Goal: Task Accomplishment & Management: Complete application form

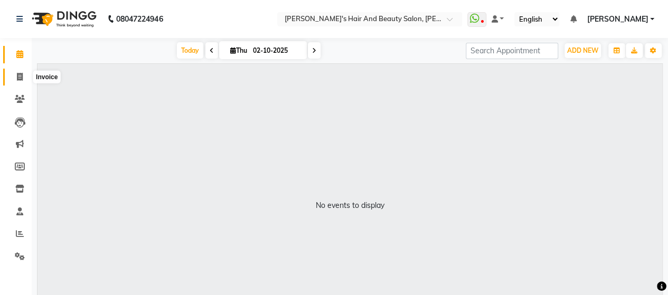
click at [19, 82] on span at bounding box center [20, 77] width 18 height 12
select select "6429"
select select "service"
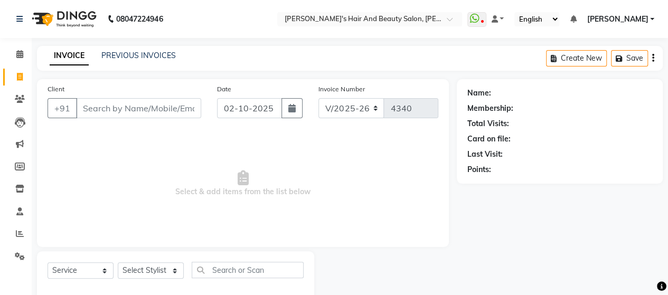
click at [169, 110] on input "Client" at bounding box center [138, 108] width 125 height 20
click at [23, 257] on icon at bounding box center [20, 256] width 10 height 8
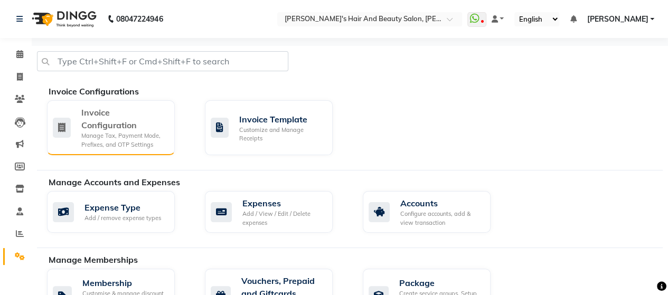
click at [132, 144] on div "Manage Tax, Payment Mode, Prefixes, and OTP Settings" at bounding box center [123, 139] width 85 height 17
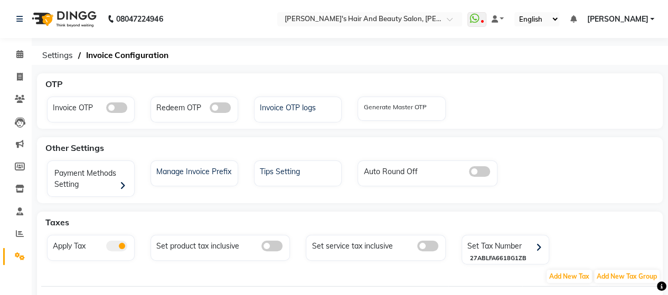
click at [425, 245] on span at bounding box center [427, 246] width 21 height 11
click at [417, 248] on input "checkbox" at bounding box center [417, 248] width 0 height 0
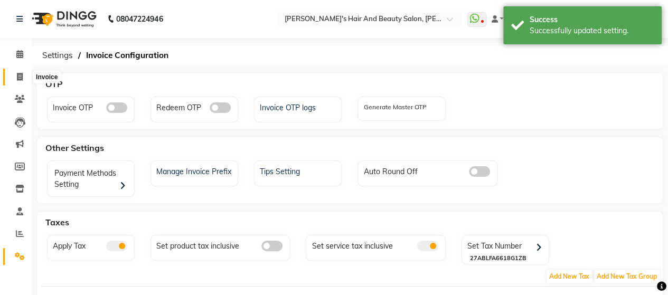
click at [23, 77] on span at bounding box center [20, 77] width 18 height 12
select select "6429"
select select "service"
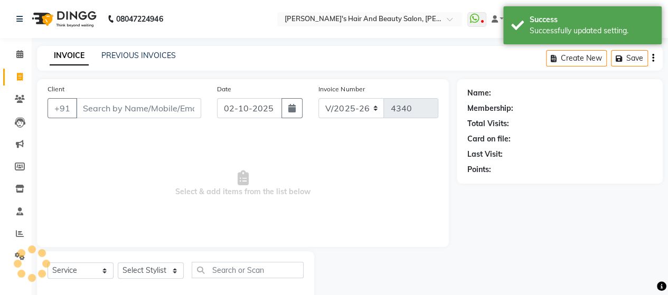
scroll to position [22, 0]
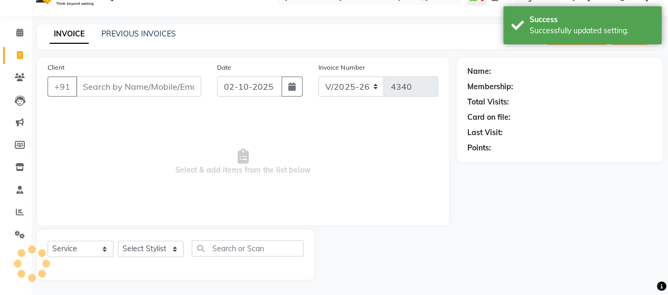
click at [158, 88] on input "Client" at bounding box center [138, 87] width 125 height 20
type input "8"
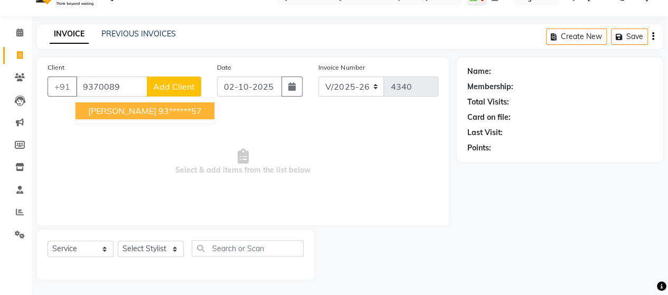
click at [158, 112] on ngb-highlight "93******57" at bounding box center [179, 111] width 43 height 11
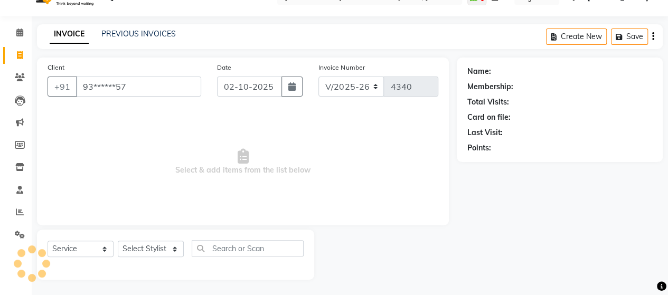
type input "93******57"
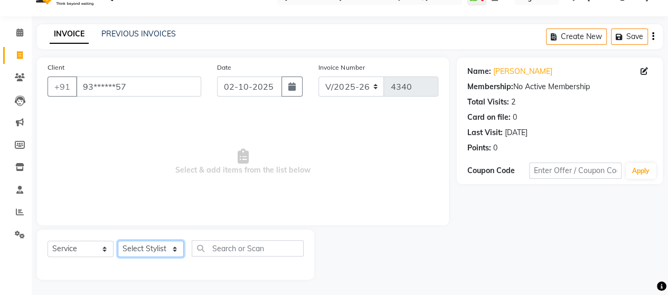
click at [130, 245] on select "Select Stylist Admin Datta Durga [PERSON_NAME] [PERSON_NAME] [PERSON_NAME] Rohit" at bounding box center [151, 249] width 66 height 16
select select "58673"
click at [118, 241] on select "Select Stylist Admin Datta Durga [PERSON_NAME] [PERSON_NAME] [PERSON_NAME] Rohit" at bounding box center [151, 249] width 66 height 16
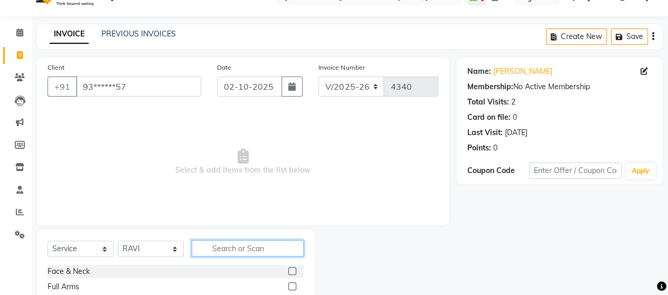
click at [243, 248] on input "text" at bounding box center [248, 248] width 112 height 16
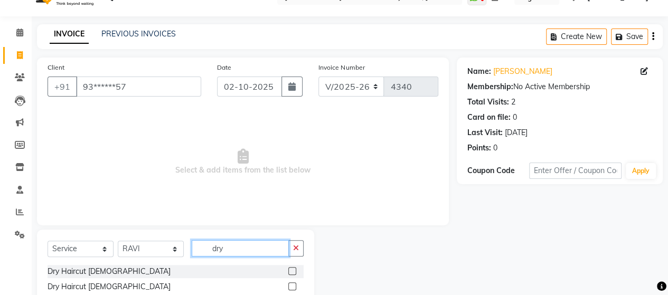
type input "dry"
click at [291, 286] on label at bounding box center [292, 286] width 8 height 8
click at [291, 286] on input "checkbox" at bounding box center [291, 286] width 7 height 7
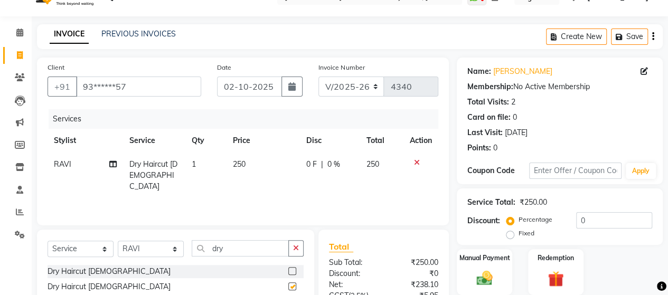
checkbox input "false"
click at [253, 247] on input "dry" at bounding box center [240, 248] width 97 height 16
type input "d"
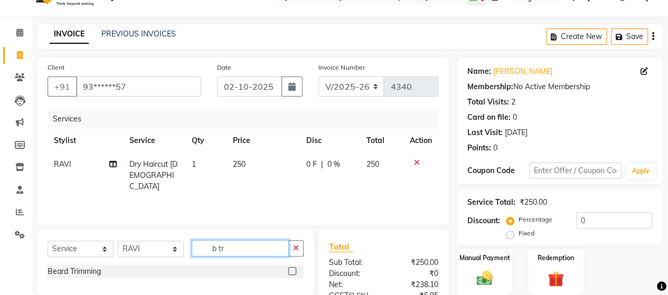
type input "b tr"
click at [291, 270] on label at bounding box center [292, 271] width 8 height 8
click at [291, 270] on input "checkbox" at bounding box center [291, 271] width 7 height 7
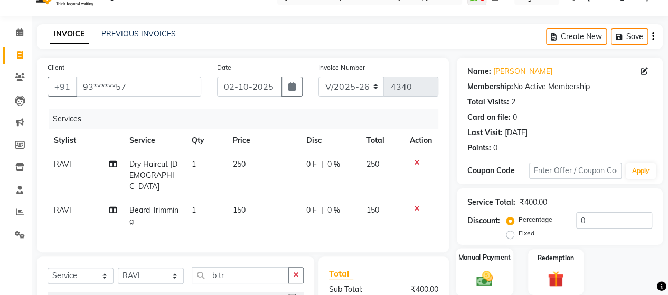
checkbox input "false"
click at [500, 268] on div "Manual Payment" at bounding box center [485, 272] width 58 height 48
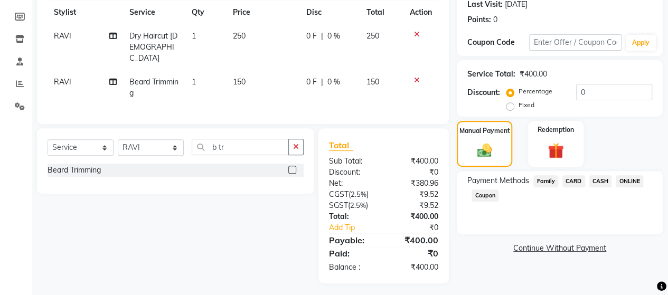
click at [629, 178] on span "ONLINE" at bounding box center [629, 181] width 27 height 12
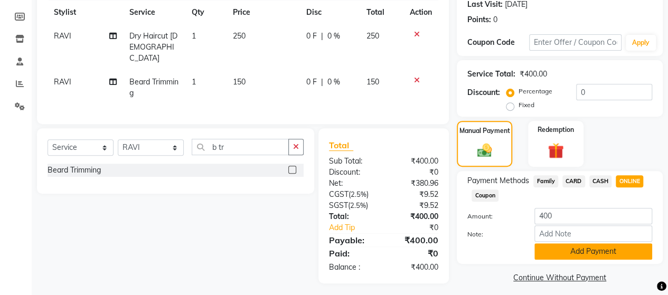
click at [594, 251] on button "Add Payment" at bounding box center [593, 251] width 118 height 16
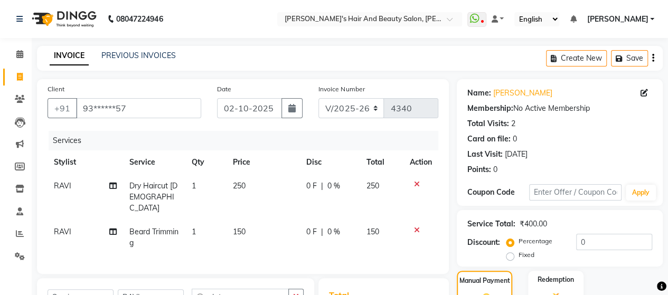
scroll to position [185, 0]
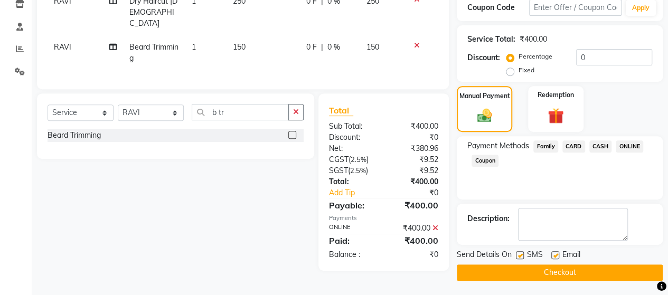
click at [582, 274] on button "Checkout" at bounding box center [560, 272] width 206 height 16
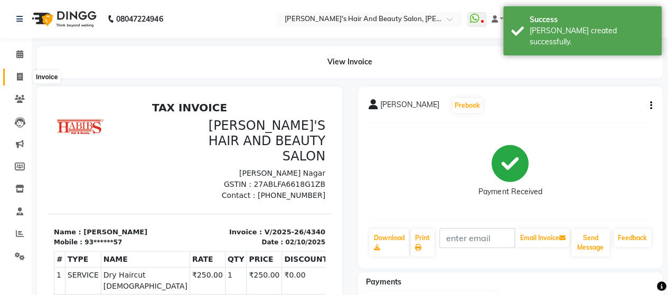
click at [14, 74] on span at bounding box center [20, 77] width 18 height 12
select select "service"
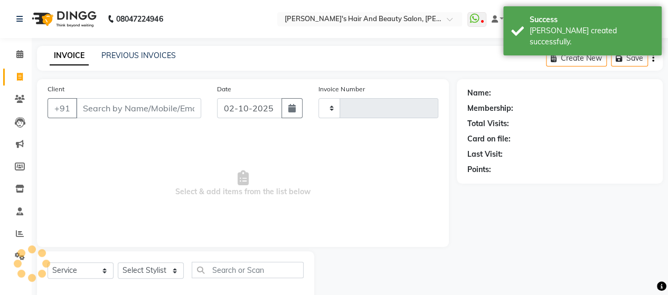
type input "4341"
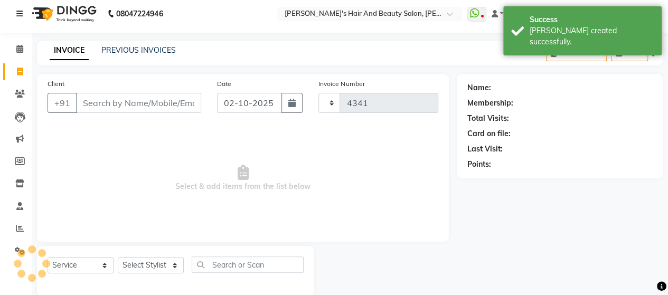
select select "6429"
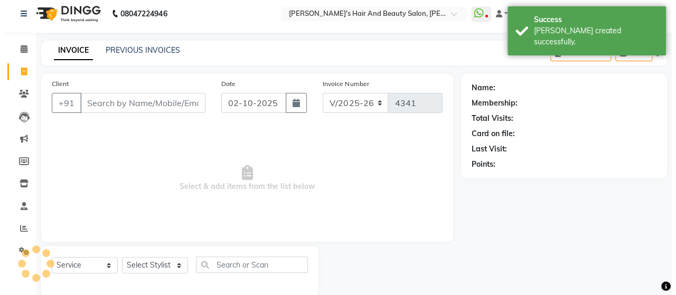
scroll to position [22, 0]
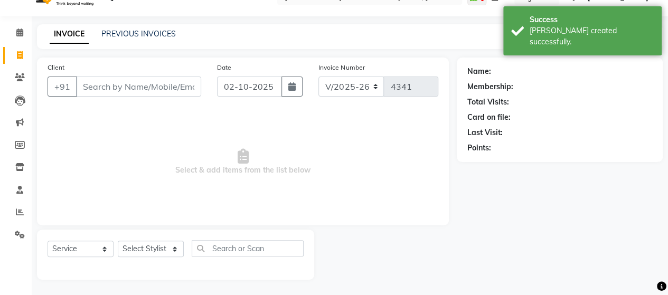
click at [108, 84] on input "Client" at bounding box center [138, 87] width 125 height 20
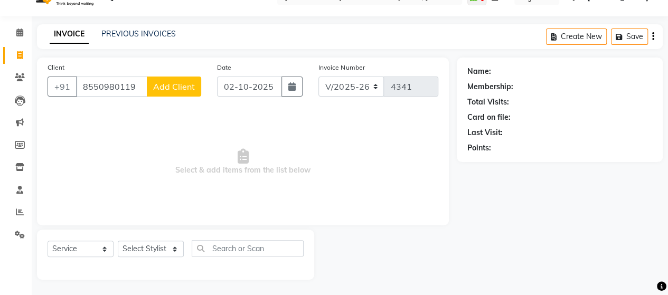
type input "8550980119"
click at [179, 79] on button "Add Client" at bounding box center [174, 87] width 54 height 20
select select "22"
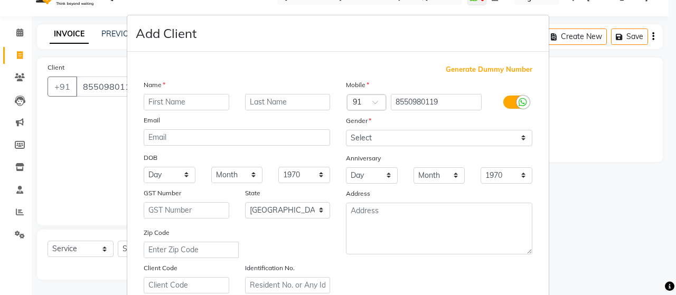
click at [209, 97] on input "text" at bounding box center [187, 102] width 86 height 16
type input "[PERSON_NAME]"
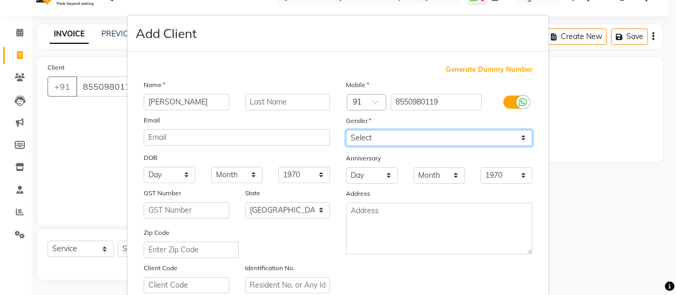
click at [357, 130] on select "Select [DEMOGRAPHIC_DATA] [DEMOGRAPHIC_DATA] Other Prefer Not To Say" at bounding box center [439, 138] width 186 height 16
select select "[DEMOGRAPHIC_DATA]"
click at [346, 130] on select "Select [DEMOGRAPHIC_DATA] [DEMOGRAPHIC_DATA] Other Prefer Not To Say" at bounding box center [439, 138] width 186 height 16
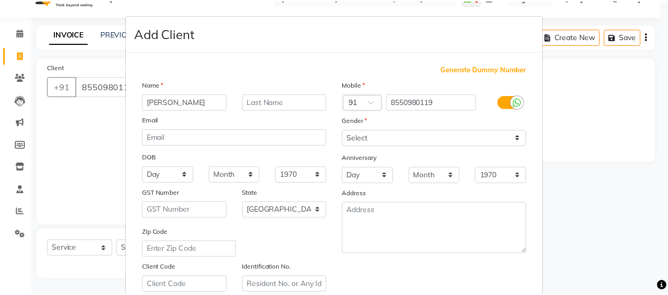
scroll to position [190, 0]
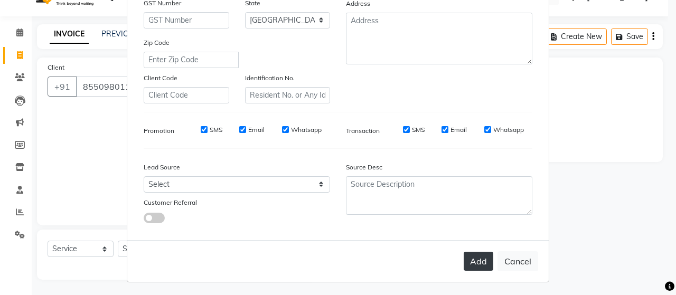
click at [482, 258] on button "Add" at bounding box center [478, 261] width 30 height 19
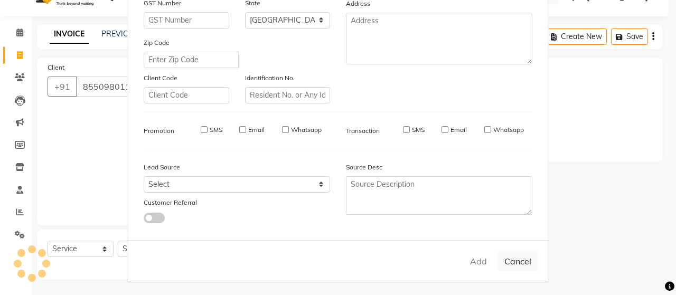
type input "85******19"
select select
select select "null"
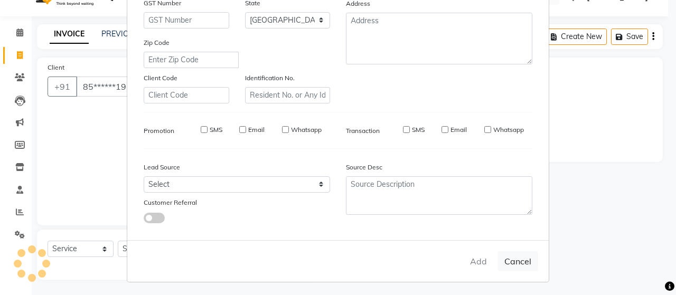
select select
checkbox input "false"
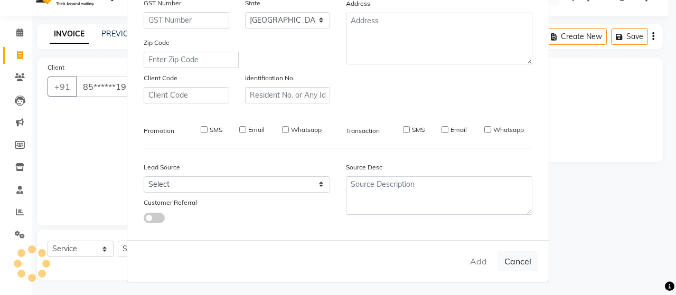
checkbox input "false"
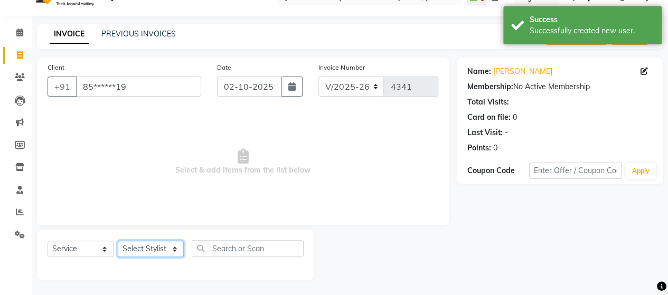
click at [150, 252] on select "Select Stylist Admin Datta Durga [PERSON_NAME] [PERSON_NAME] [PERSON_NAME] Rohit" at bounding box center [151, 249] width 66 height 16
select select "62464"
click at [118, 241] on select "Select Stylist Admin Datta Durga [PERSON_NAME] [PERSON_NAME] [PERSON_NAME] Rohit" at bounding box center [151, 249] width 66 height 16
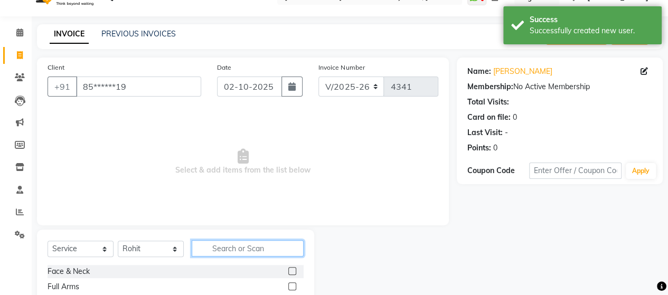
click at [223, 245] on input "text" at bounding box center [248, 248] width 112 height 16
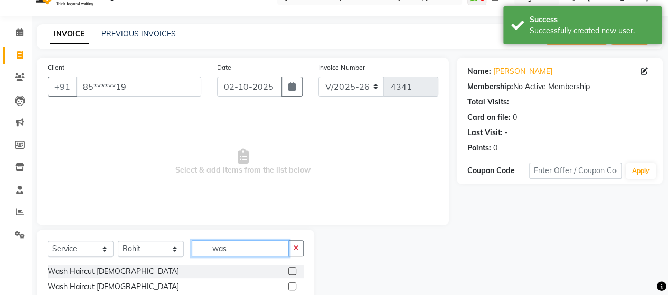
type input "was"
click at [296, 269] on label at bounding box center [292, 271] width 8 height 8
click at [295, 269] on input "checkbox" at bounding box center [291, 271] width 7 height 7
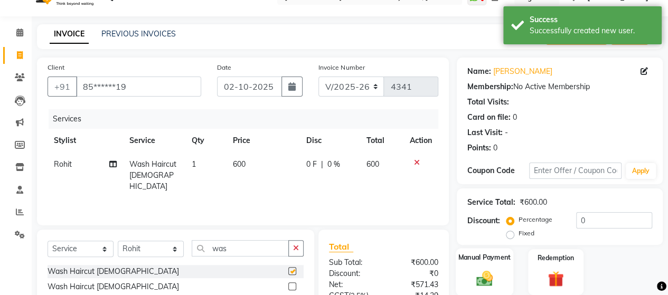
checkbox input "false"
click at [482, 270] on img at bounding box center [484, 278] width 27 height 19
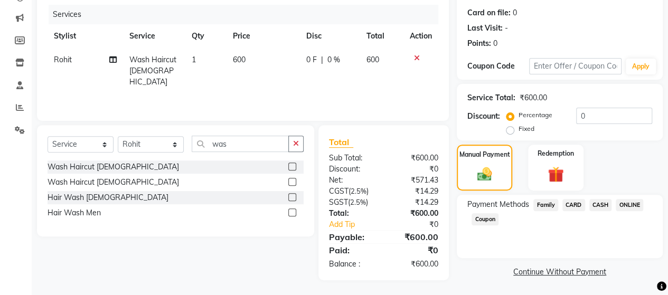
click at [627, 203] on span "ONLINE" at bounding box center [629, 205] width 27 height 12
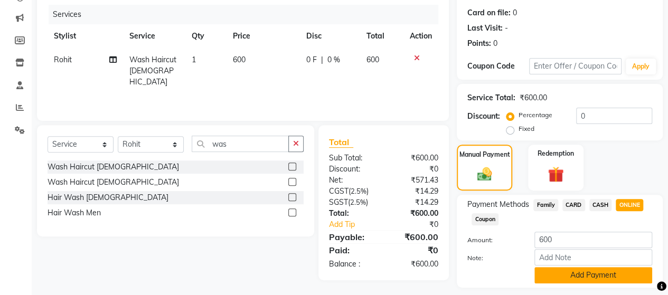
click at [597, 273] on button "Add Payment" at bounding box center [593, 275] width 118 height 16
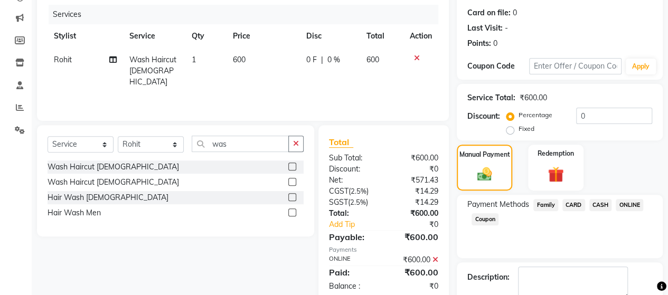
scroll to position [185, 0]
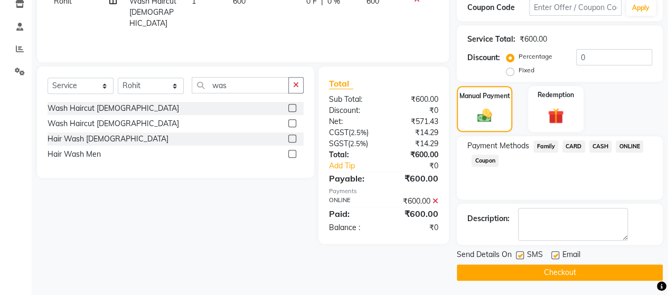
click at [564, 270] on button "Checkout" at bounding box center [560, 272] width 206 height 16
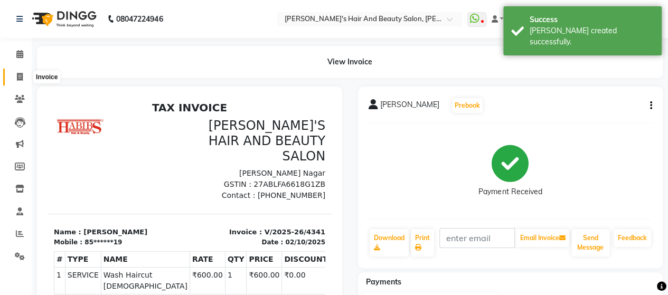
click at [20, 71] on span at bounding box center [20, 77] width 18 height 12
select select "6429"
select select "service"
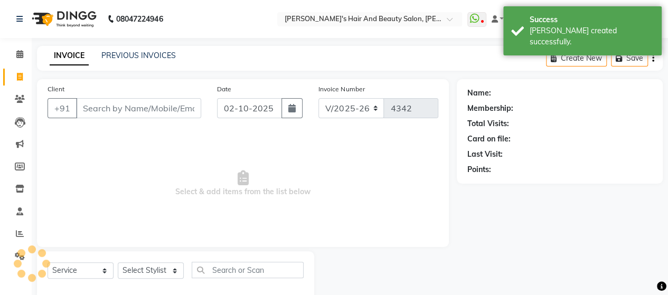
scroll to position [22, 0]
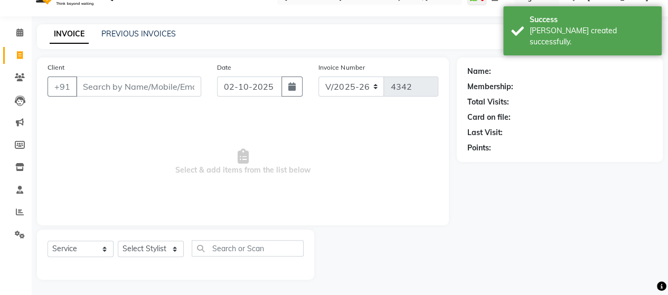
click at [126, 84] on input "Client" at bounding box center [138, 87] width 125 height 20
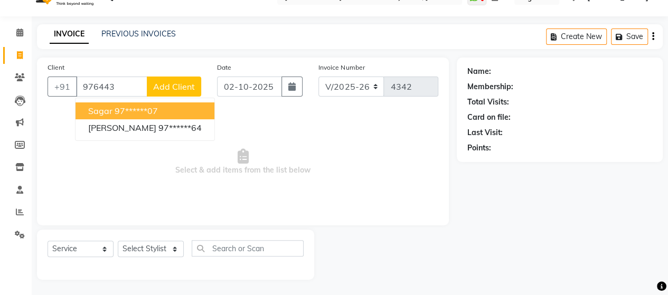
click at [142, 110] on ngb-highlight "97******07" at bounding box center [136, 111] width 43 height 11
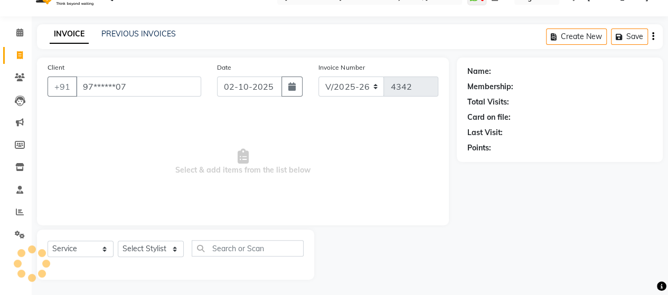
type input "97******07"
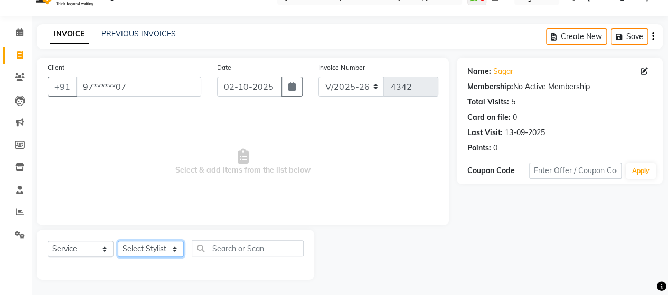
click at [148, 250] on select "Select Stylist Admin Datta Durga [PERSON_NAME] [PERSON_NAME] [PERSON_NAME] Rohit" at bounding box center [151, 249] width 66 height 16
select select "62464"
click at [118, 241] on select "Select Stylist Admin Datta Durga [PERSON_NAME] [PERSON_NAME] [PERSON_NAME] Rohit" at bounding box center [151, 249] width 66 height 16
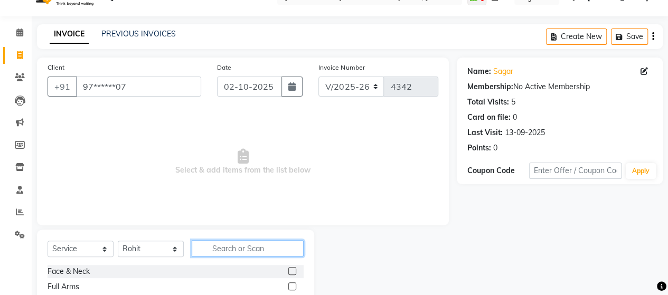
click at [230, 250] on input "text" at bounding box center [248, 248] width 112 height 16
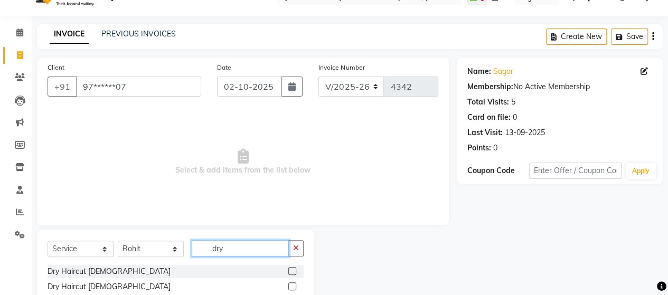
type input "dry"
click at [292, 283] on label at bounding box center [292, 286] width 8 height 8
click at [292, 283] on input "checkbox" at bounding box center [291, 286] width 7 height 7
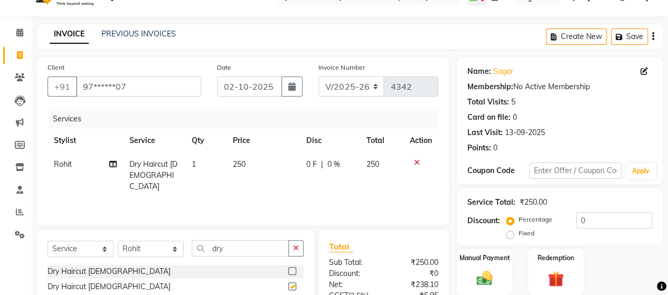
checkbox input "false"
click at [246, 253] on input "dry" at bounding box center [240, 248] width 97 height 16
type input "d"
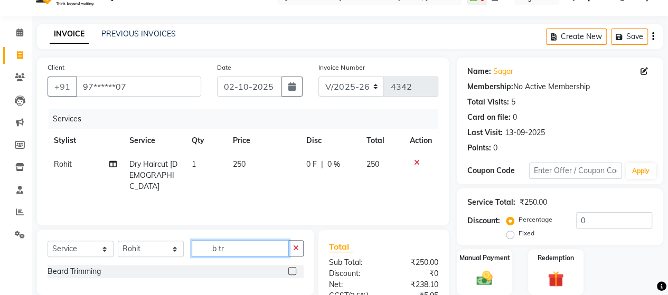
type input "b tr"
click at [291, 269] on label at bounding box center [292, 271] width 8 height 8
click at [291, 269] on input "checkbox" at bounding box center [291, 271] width 7 height 7
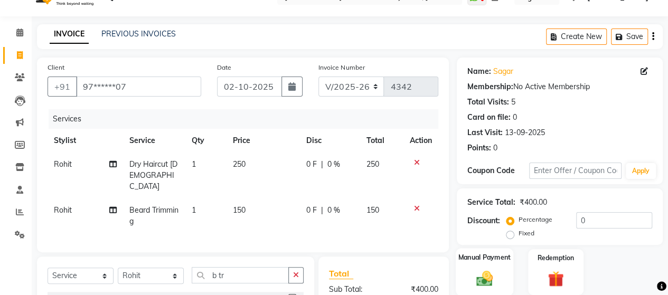
checkbox input "false"
click at [491, 264] on div "Manual Payment" at bounding box center [485, 272] width 58 height 48
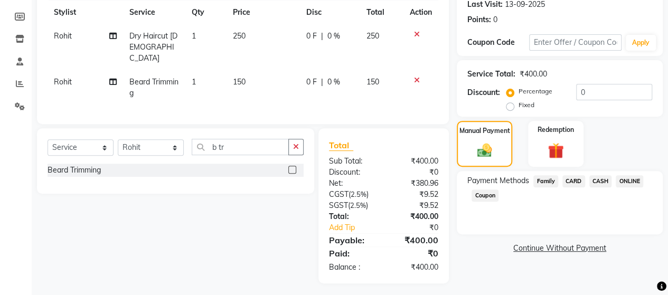
click at [598, 183] on span "CASH" at bounding box center [600, 181] width 23 height 12
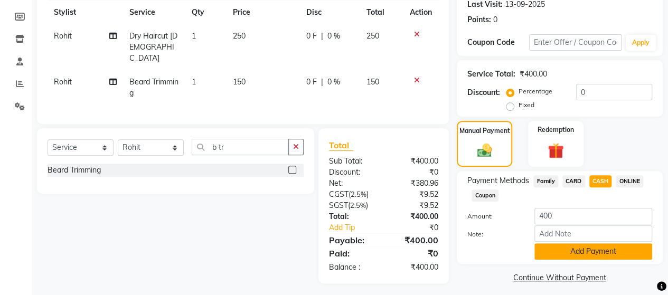
click at [594, 244] on button "Add Payment" at bounding box center [593, 251] width 118 height 16
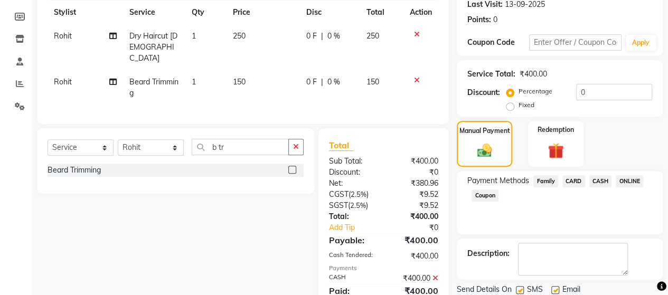
scroll to position [187, 0]
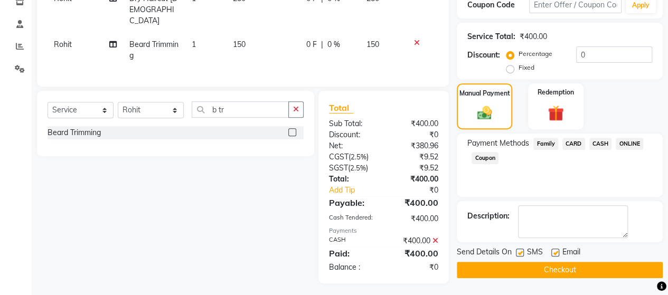
click at [601, 264] on button "Checkout" at bounding box center [560, 270] width 206 height 16
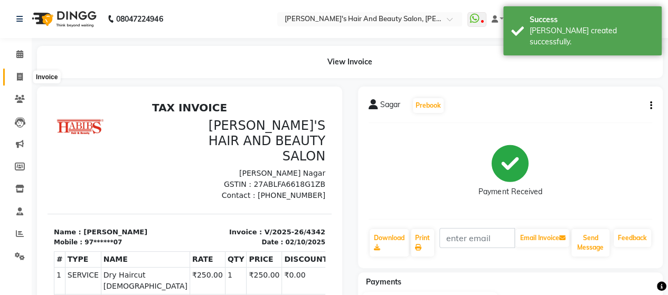
click at [18, 74] on icon at bounding box center [20, 77] width 6 height 8
select select "service"
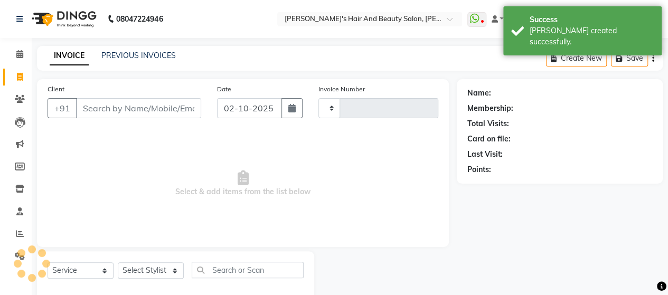
type input "4343"
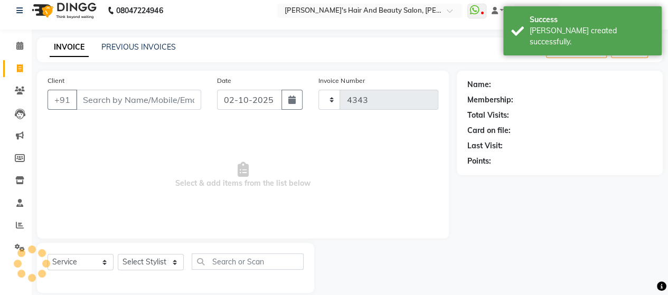
select select "6429"
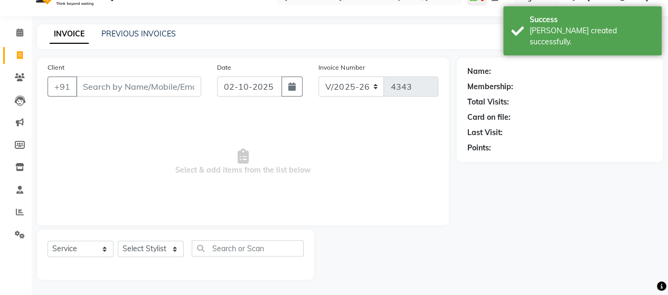
click at [108, 93] on input "Client" at bounding box center [138, 87] width 125 height 20
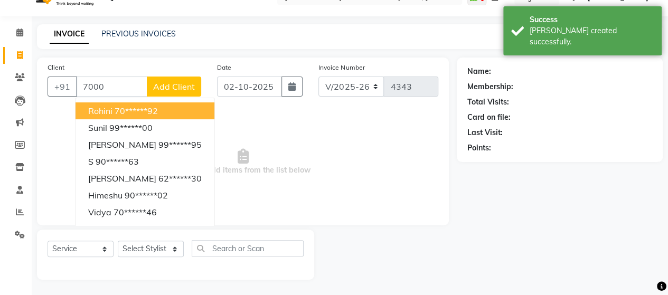
click at [116, 107] on ngb-highlight "70******92" at bounding box center [136, 111] width 43 height 11
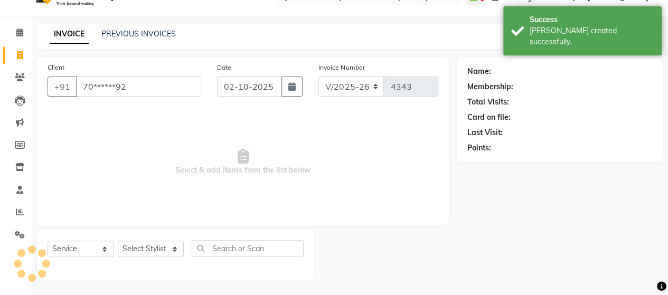
type input "70******92"
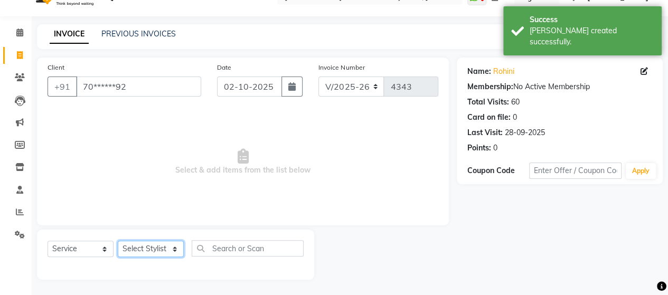
click at [135, 250] on select "Select Stylist Admin Datta Durga [PERSON_NAME] [PERSON_NAME] [PERSON_NAME] Rohit" at bounding box center [151, 249] width 66 height 16
select select "58673"
click at [118, 241] on select "Select Stylist Admin Datta Durga [PERSON_NAME] [PERSON_NAME] [PERSON_NAME] Rohit" at bounding box center [151, 249] width 66 height 16
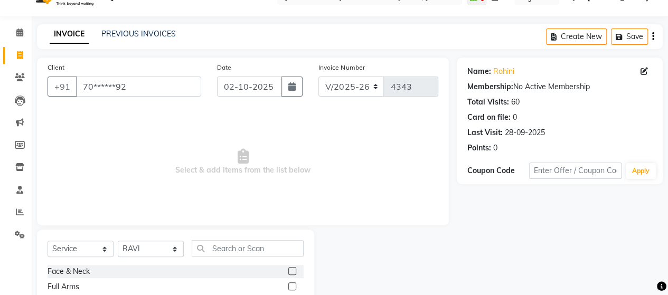
click at [218, 256] on div "Select Service Product Membership Package Voucher Prepaid Gift Card Select Styl…" at bounding box center [176, 252] width 256 height 25
click at [220, 246] on input "text" at bounding box center [248, 248] width 112 height 16
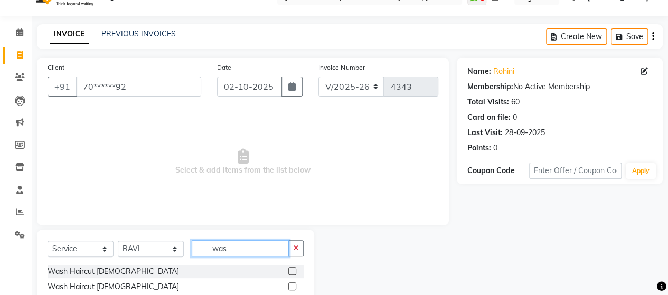
scroll to position [83, 0]
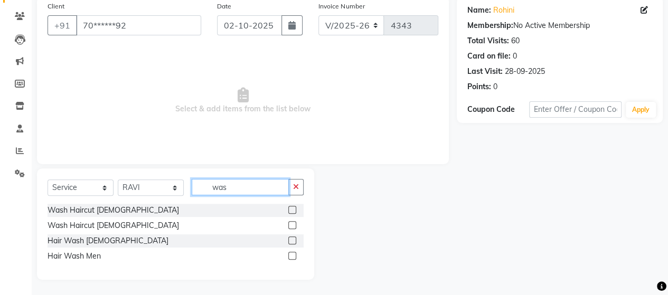
type input "was"
click at [288, 241] on label at bounding box center [292, 240] width 8 height 8
click at [288, 241] on input "checkbox" at bounding box center [291, 241] width 7 height 7
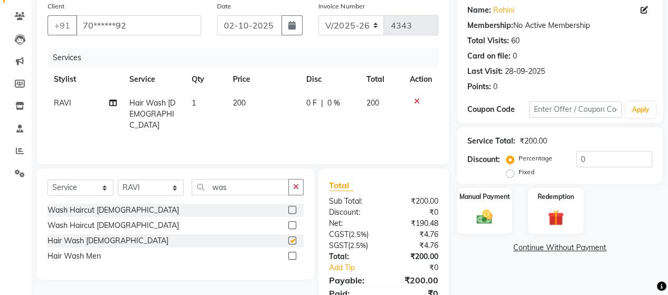
checkbox input "false"
click at [242, 107] on span "200" at bounding box center [239, 103] width 13 height 10
select select "58673"
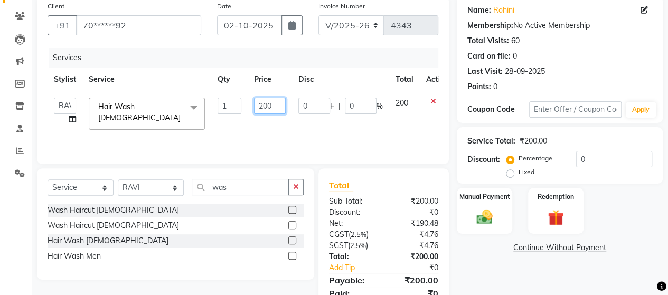
click at [264, 105] on input "200" at bounding box center [270, 106] width 32 height 16
type input "400"
click at [269, 129] on div "Services Stylist Service Qty Price Disc Total Action Admin Datta Durga [PERSON_…" at bounding box center [243, 101] width 391 height 106
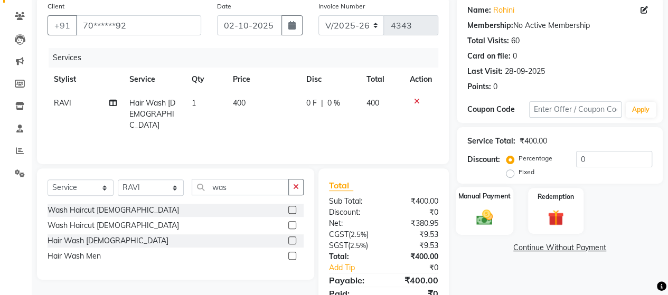
click at [477, 204] on div "Manual Payment" at bounding box center [485, 211] width 58 height 48
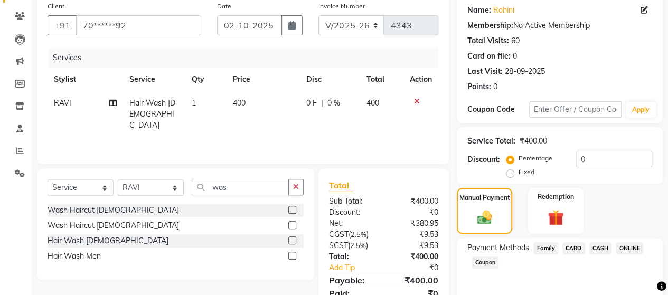
click at [630, 248] on span "ONLINE" at bounding box center [629, 248] width 27 height 12
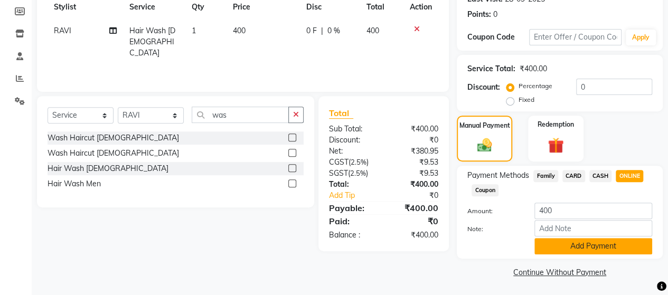
click at [606, 247] on button "Add Payment" at bounding box center [593, 246] width 118 height 16
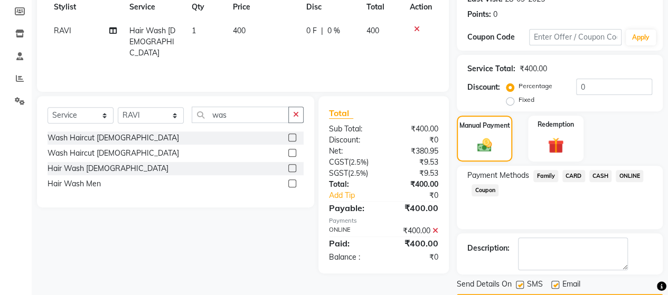
scroll to position [185, 0]
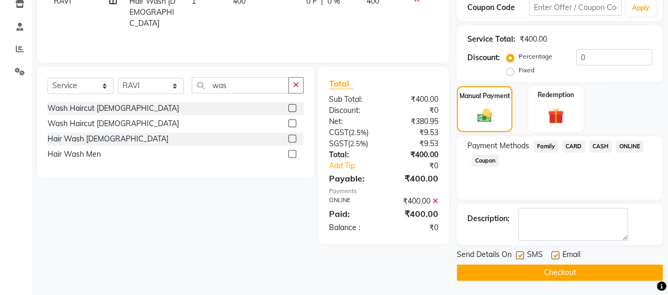
click at [550, 273] on button "Checkout" at bounding box center [560, 272] width 206 height 16
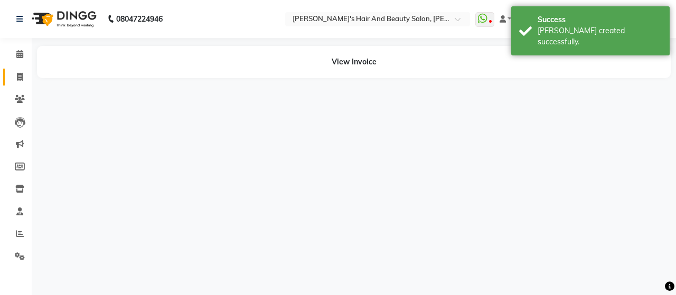
click at [19, 79] on icon at bounding box center [20, 77] width 6 height 8
select select "6429"
select select "service"
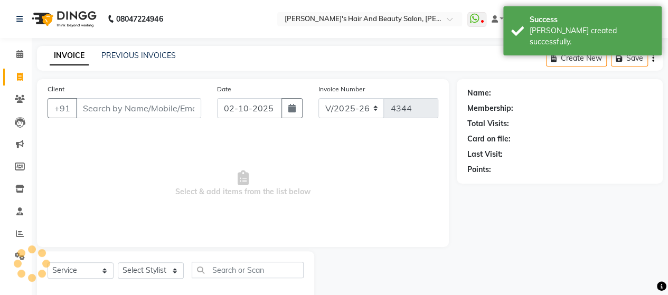
click at [126, 114] on input "Client" at bounding box center [138, 108] width 125 height 20
type input "9373297740"
click at [170, 110] on span "Add Client" at bounding box center [174, 108] width 42 height 11
select select "22"
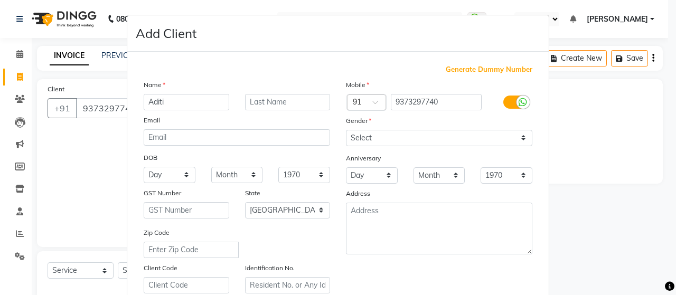
type input "Aditi"
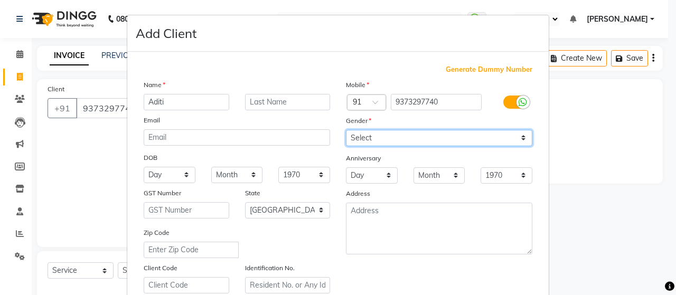
click at [368, 137] on select "Select [DEMOGRAPHIC_DATA] [DEMOGRAPHIC_DATA] Other Prefer Not To Say" at bounding box center [439, 138] width 186 height 16
select select "[DEMOGRAPHIC_DATA]"
click at [346, 130] on select "Select [DEMOGRAPHIC_DATA] [DEMOGRAPHIC_DATA] Other Prefer Not To Say" at bounding box center [439, 138] width 186 height 16
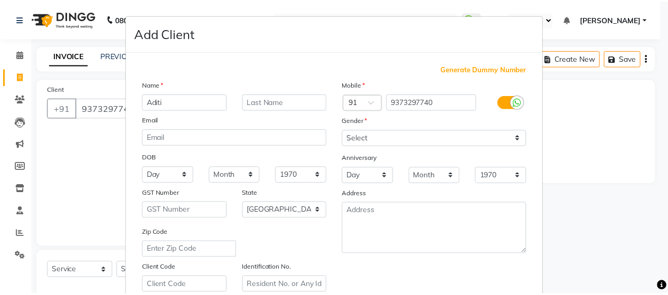
scroll to position [190, 0]
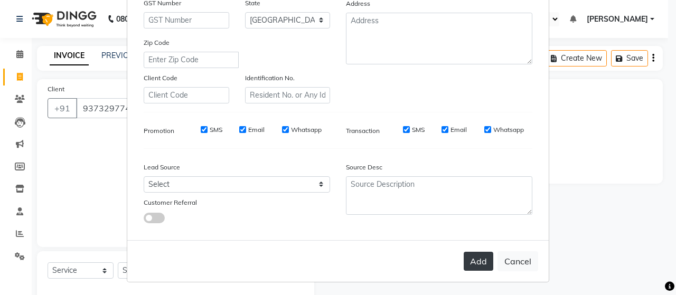
click at [480, 258] on button "Add" at bounding box center [478, 261] width 30 height 19
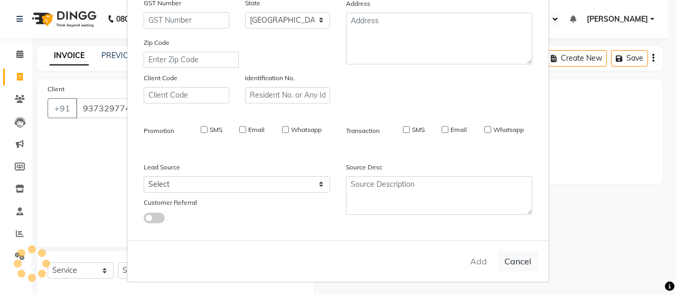
type input "93******40"
select select
select select "null"
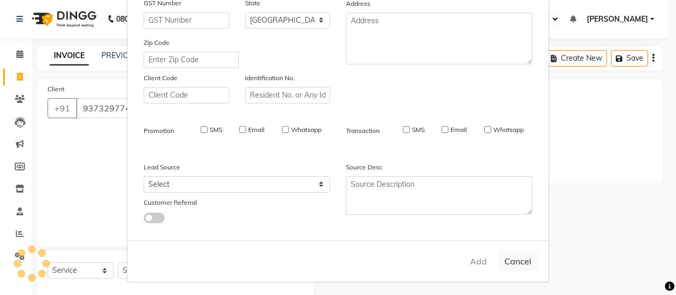
select select
checkbox input "false"
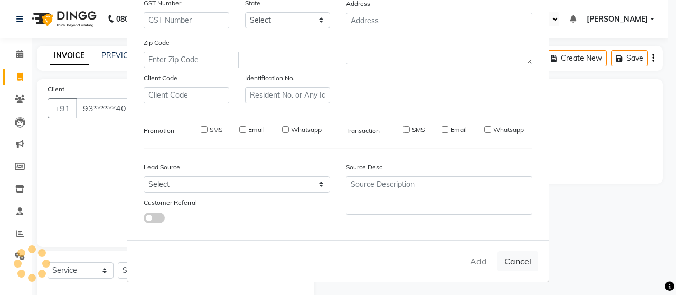
checkbox input "false"
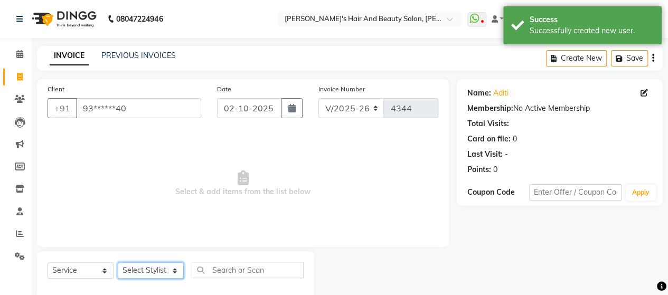
click at [132, 268] on select "Select Stylist Admin Datta Durga [PERSON_NAME] [PERSON_NAME] [PERSON_NAME] Rohit" at bounding box center [151, 270] width 66 height 16
select select "62464"
click at [118, 262] on select "Select Stylist Admin Datta Durga [PERSON_NAME] [PERSON_NAME] [PERSON_NAME] Rohit" at bounding box center [151, 270] width 66 height 16
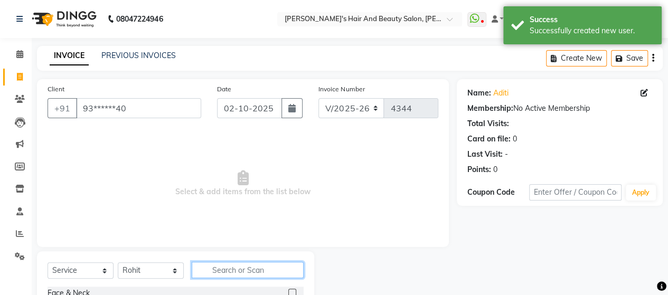
click at [233, 271] on input "text" at bounding box center [248, 270] width 112 height 16
type input "dry"
click at [292, 290] on label at bounding box center [292, 293] width 8 height 8
click at [292, 290] on input "checkbox" at bounding box center [291, 293] width 7 height 7
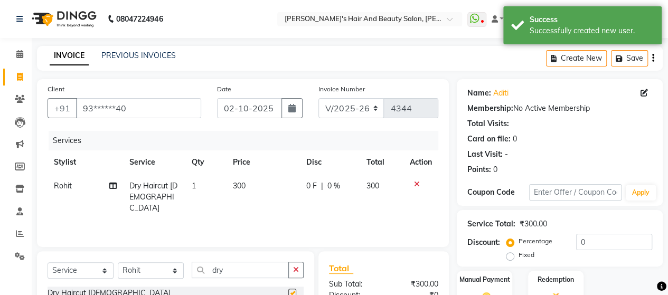
checkbox input "false"
click at [246, 179] on td "300" at bounding box center [262, 197] width 73 height 46
select select "62464"
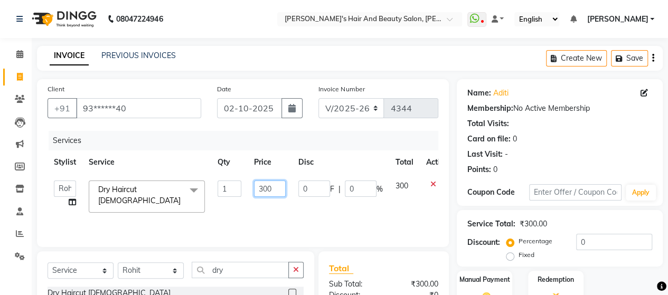
click at [265, 186] on input "300" at bounding box center [270, 189] width 32 height 16
click at [261, 191] on input "300" at bounding box center [270, 189] width 32 height 16
type input "200"
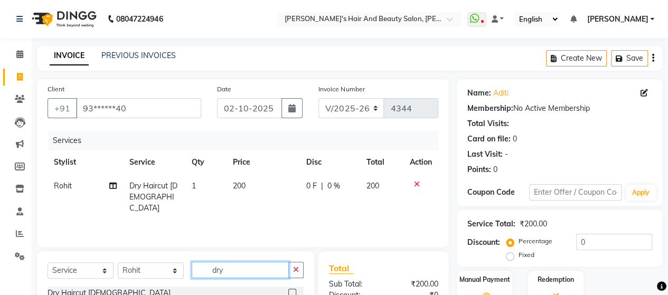
click at [243, 276] on input "dry" at bounding box center [240, 270] width 97 height 16
type input "d"
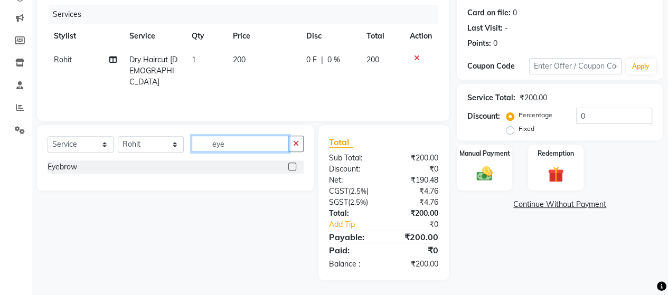
type input "eye"
click at [290, 164] on label at bounding box center [292, 167] width 8 height 8
click at [290, 164] on input "checkbox" at bounding box center [291, 167] width 7 height 7
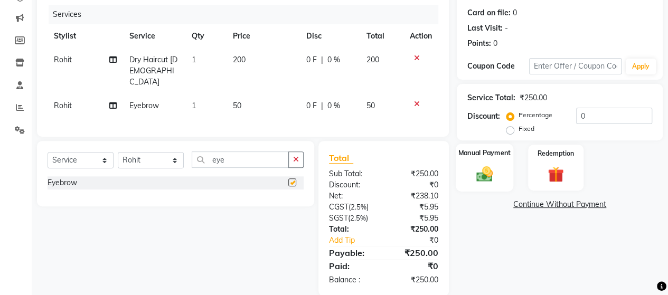
checkbox input "false"
click at [481, 168] on img at bounding box center [484, 173] width 27 height 19
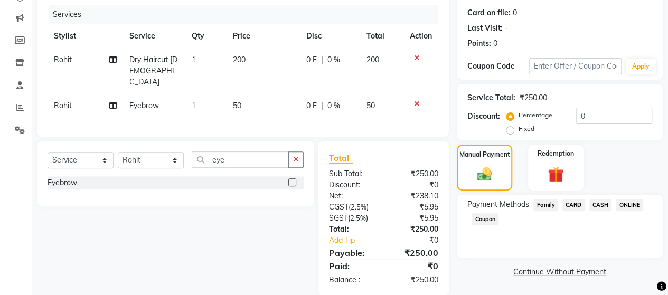
click at [625, 206] on span "ONLINE" at bounding box center [629, 205] width 27 height 12
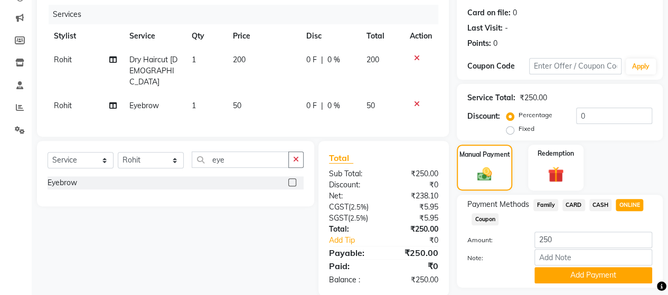
scroll to position [155, 0]
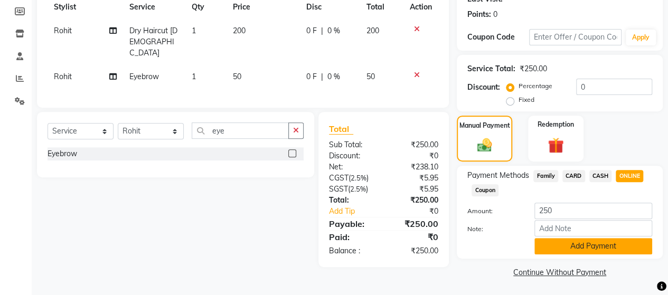
click at [596, 249] on button "Add Payment" at bounding box center [593, 246] width 118 height 16
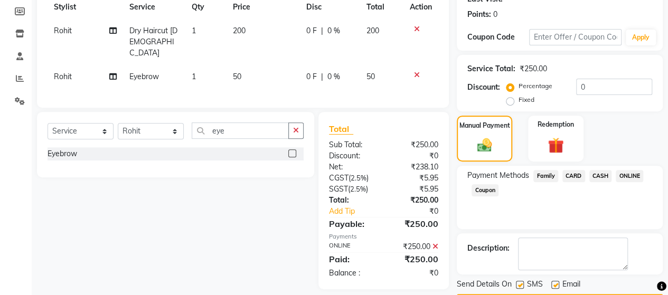
scroll to position [185, 0]
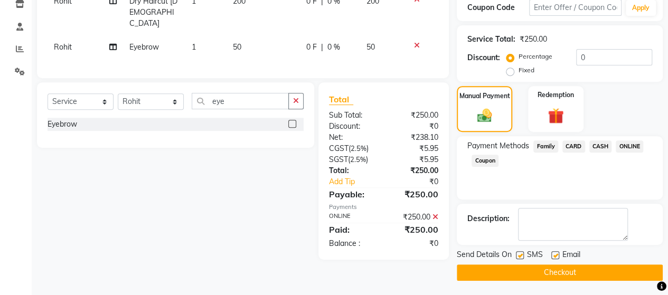
click at [578, 266] on button "Checkout" at bounding box center [560, 272] width 206 height 16
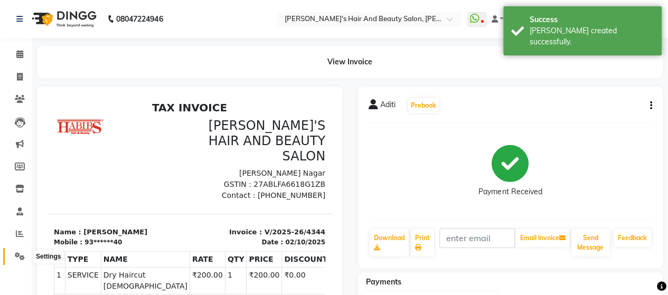
click at [21, 255] on icon at bounding box center [20, 256] width 10 height 8
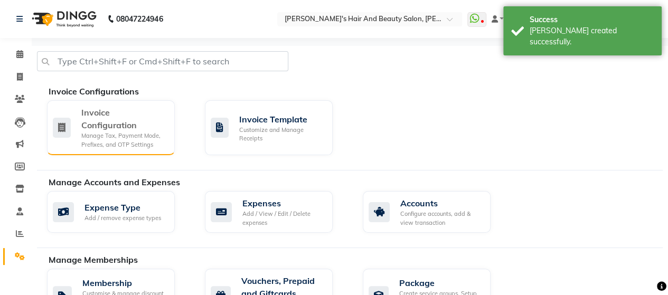
click at [133, 135] on div "Manage Tax, Payment Mode, Prefixes, and OTP Settings" at bounding box center [123, 139] width 85 height 17
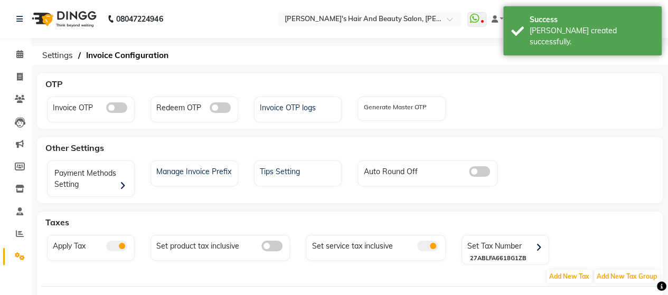
click at [433, 245] on span at bounding box center [427, 246] width 21 height 11
click at [417, 248] on input "checkbox" at bounding box center [417, 248] width 0 height 0
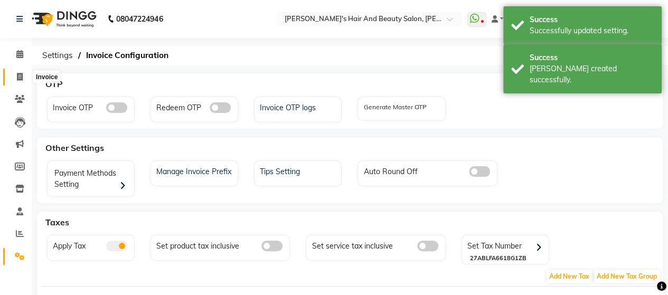
click at [22, 73] on icon at bounding box center [20, 77] width 6 height 8
select select "6429"
select select "service"
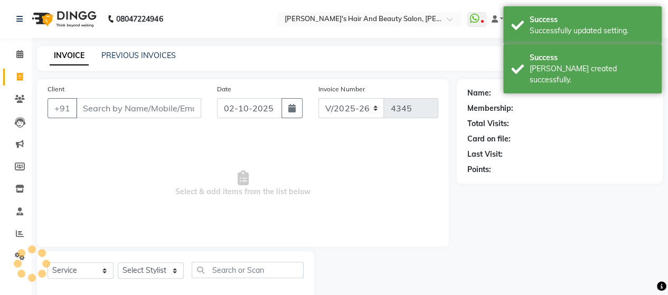
scroll to position [22, 0]
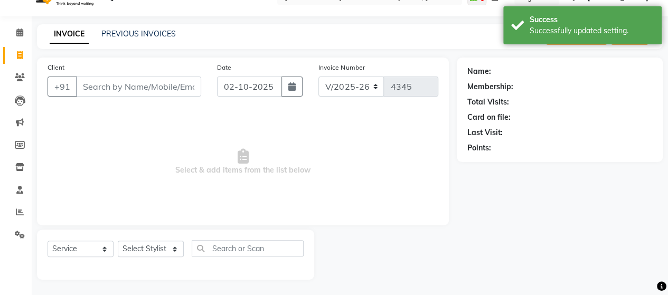
click at [102, 89] on input "Client" at bounding box center [138, 87] width 125 height 20
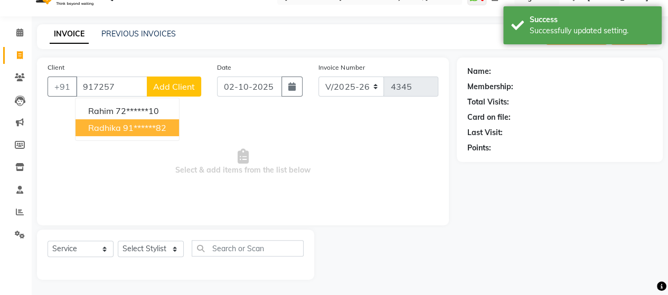
click at [126, 128] on ngb-highlight "91******82" at bounding box center [144, 127] width 43 height 11
type input "91******82"
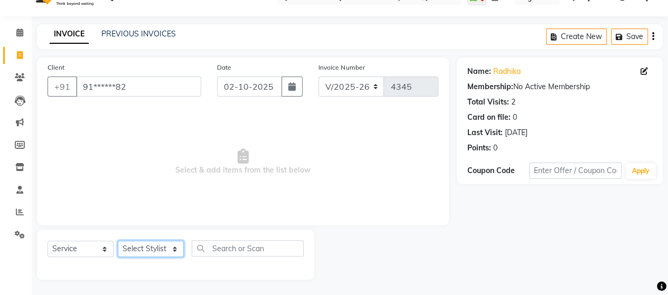
click at [150, 249] on select "Select Stylist Admin Datta Durga [PERSON_NAME] [PERSON_NAME] [PERSON_NAME] Rohit" at bounding box center [151, 249] width 66 height 16
select select "48826"
click at [118, 241] on select "Select Stylist Admin Datta Durga [PERSON_NAME] [PERSON_NAME] [PERSON_NAME] Rohit" at bounding box center [151, 249] width 66 height 16
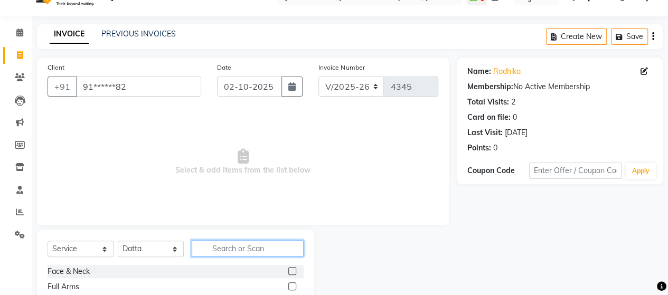
click at [223, 248] on input "text" at bounding box center [248, 248] width 112 height 16
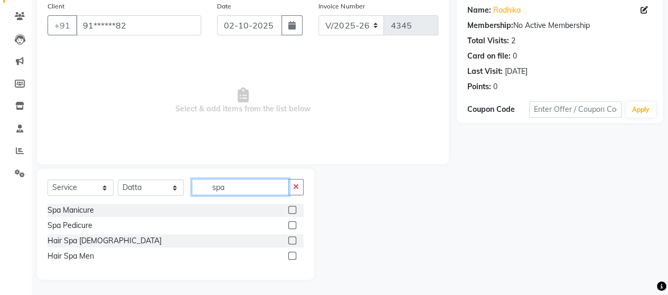
type input "spa"
click at [290, 239] on label at bounding box center [292, 240] width 8 height 8
click at [290, 239] on input "checkbox" at bounding box center [291, 241] width 7 height 7
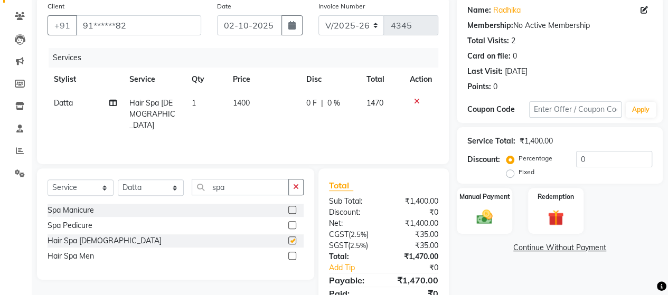
checkbox input "false"
click at [247, 111] on td "1400" at bounding box center [262, 114] width 73 height 46
select select "48826"
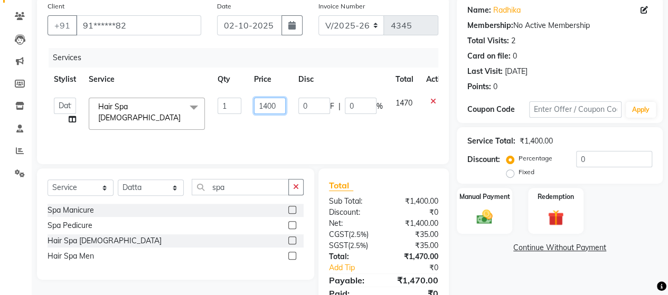
click at [268, 107] on input "1400" at bounding box center [270, 106] width 32 height 16
type input "1280"
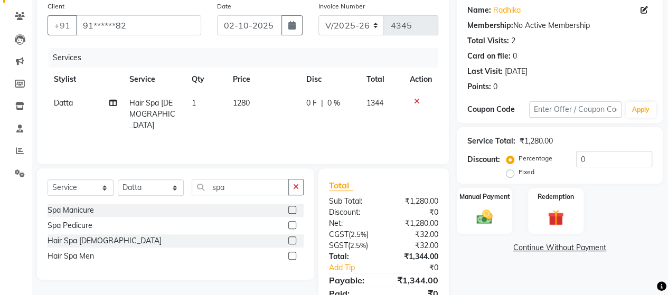
click at [275, 132] on div "Services Stylist Service Qty Price Disc Total Action Datta Hair Spa [DEMOGRAPHI…" at bounding box center [243, 101] width 391 height 106
click at [481, 209] on img at bounding box center [484, 216] width 27 height 19
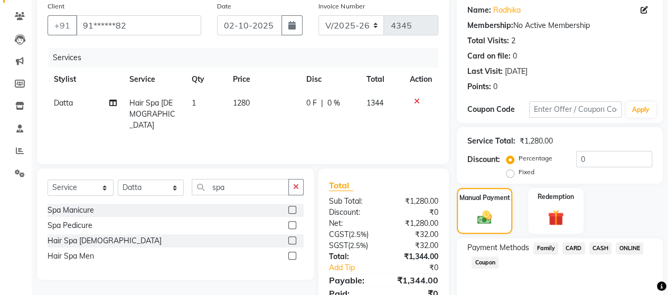
click at [619, 245] on span "ONLINE" at bounding box center [629, 248] width 27 height 12
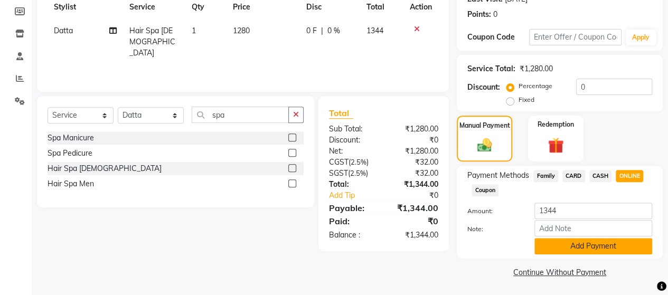
click at [604, 247] on button "Add Payment" at bounding box center [593, 246] width 118 height 16
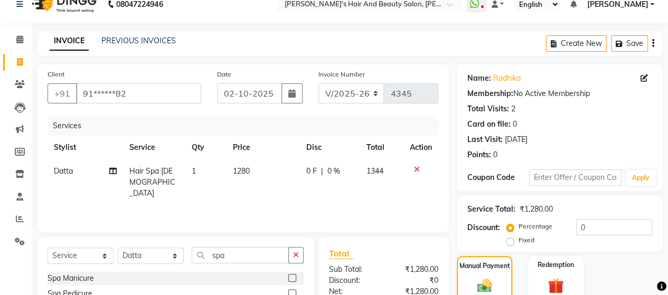
scroll to position [185, 0]
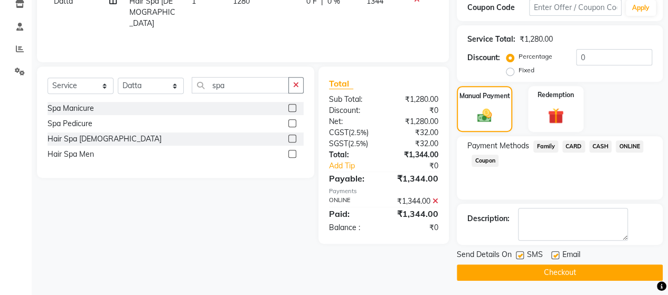
click at [582, 269] on button "Checkout" at bounding box center [560, 272] width 206 height 16
